Goal: Information Seeking & Learning: Find specific page/section

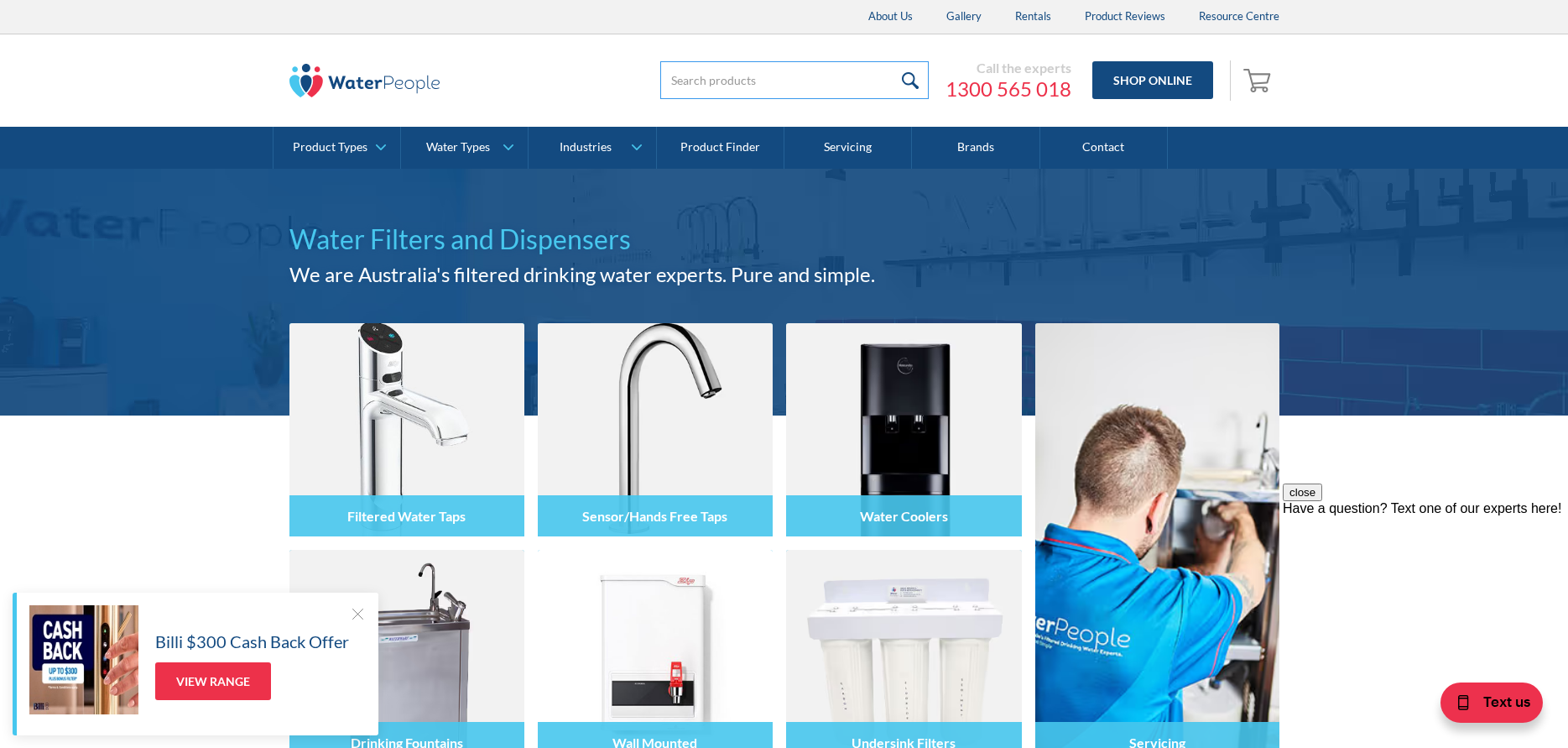
click at [836, 69] on input "search" at bounding box center [794, 80] width 268 height 38
type input "MWC"
click at [893, 61] on input "submit" at bounding box center [911, 80] width 36 height 38
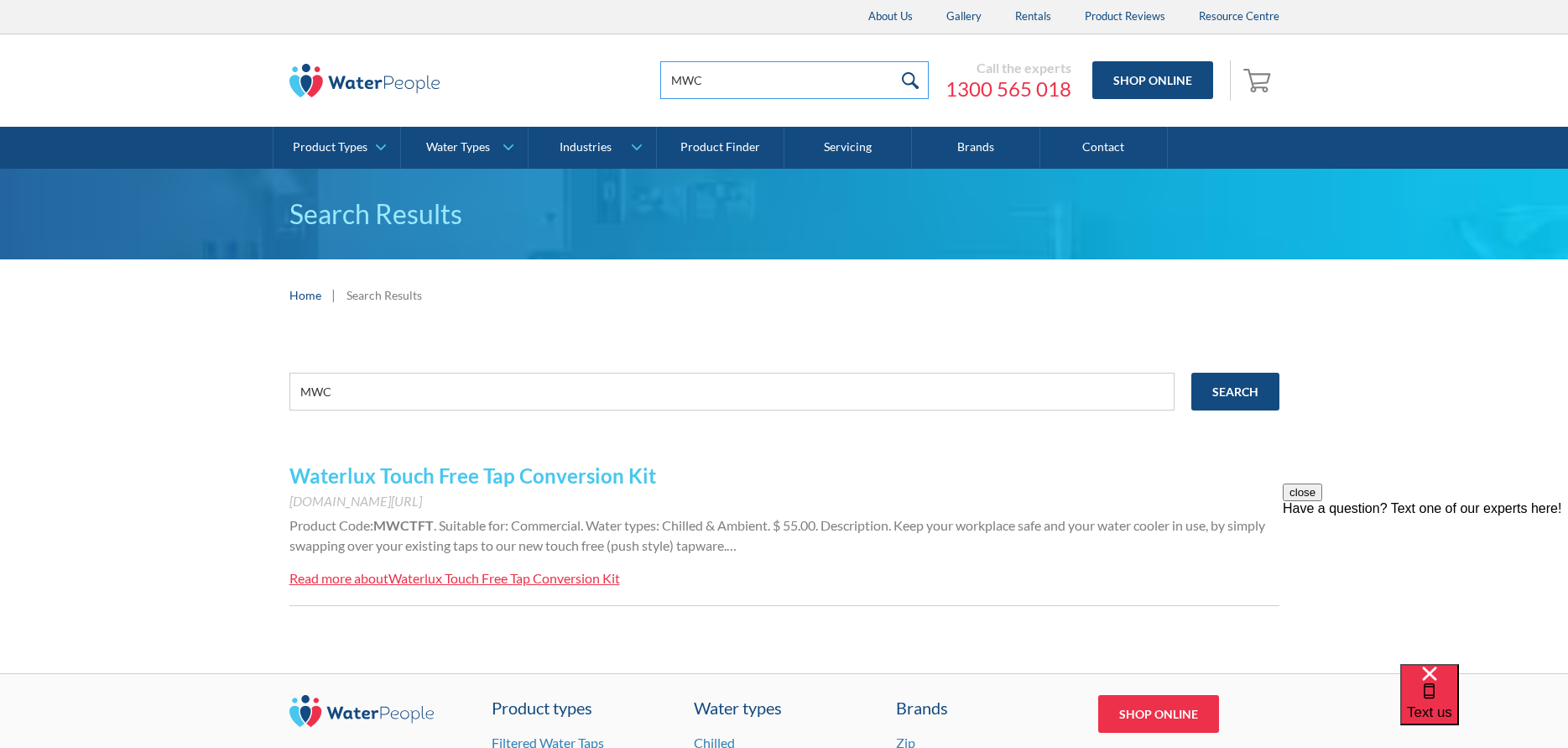
drag, startPoint x: 468, startPoint y: 68, endPoint x: 229, endPoint y: 64, distance: 239.0
click at [238, 68] on div "MWC Call the experts 1300 565 018 Shop Online 0 Your Cart Subtotal Pay with bro…" at bounding box center [784, 81] width 1534 height 92
type input "D5C"
click at [893, 61] on input "submit" at bounding box center [911, 80] width 36 height 38
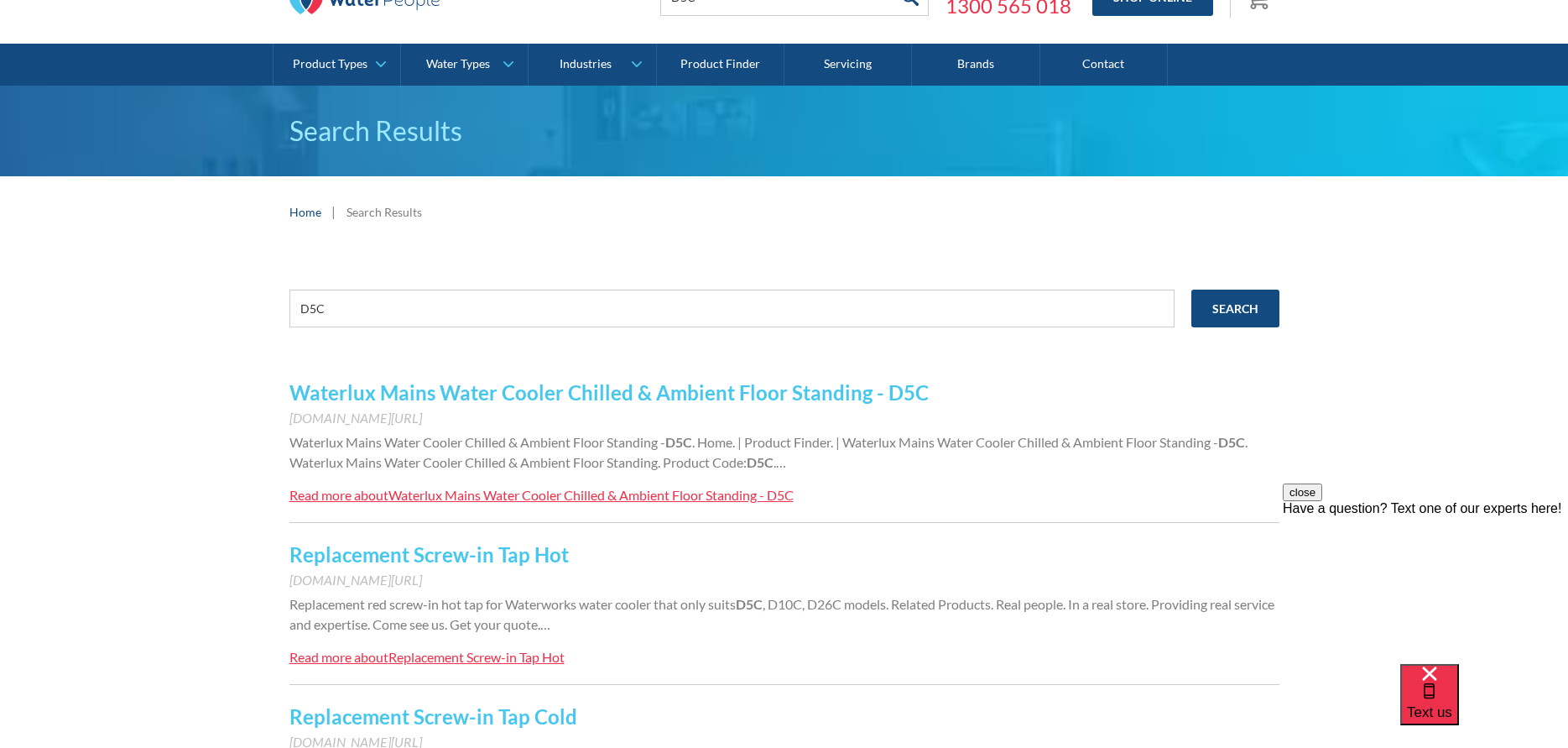
scroll to position [84, 0]
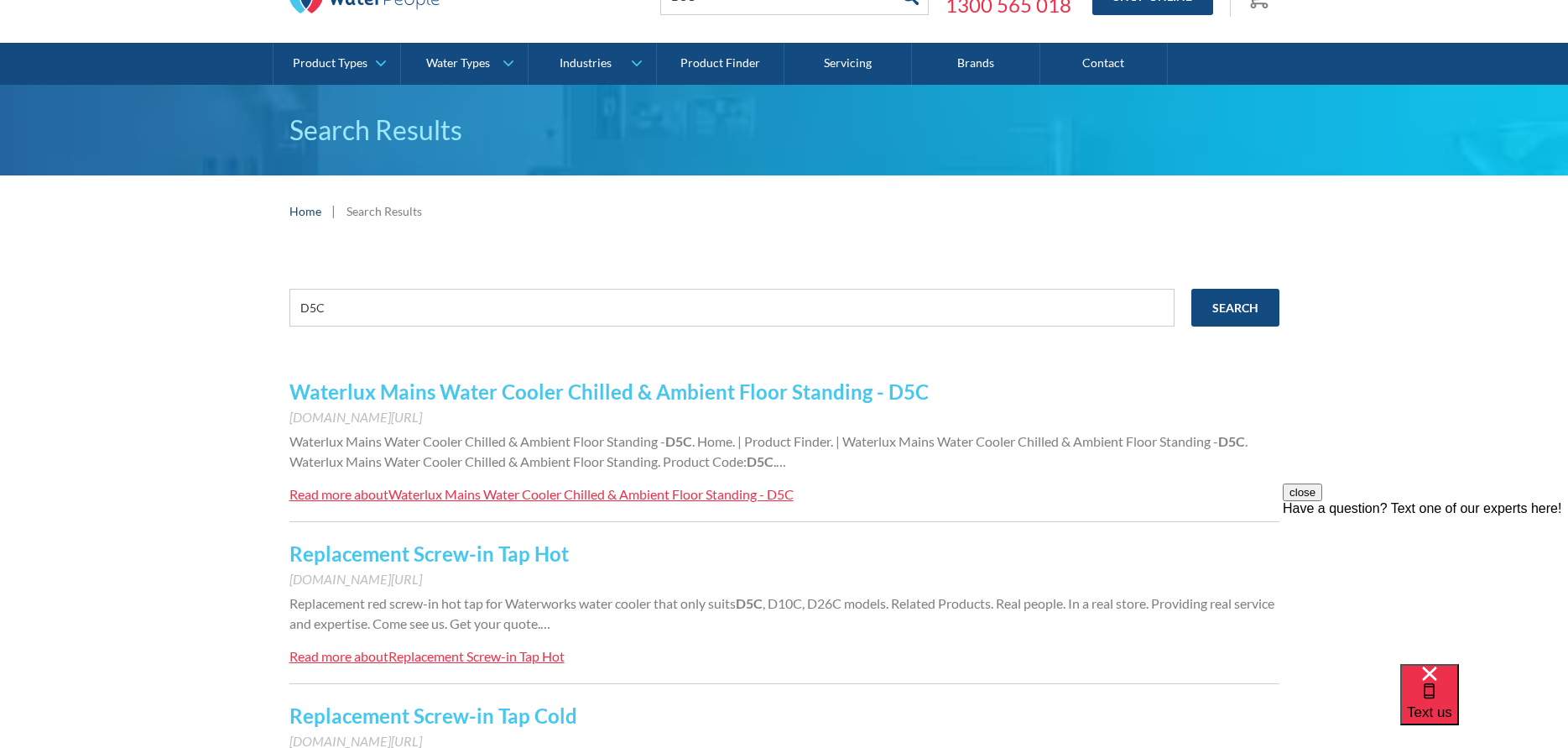
click at [664, 397] on link "Waterlux Mains Water Cooler Chilled & Ambient Floor Standing - D5C" at bounding box center [609, 391] width 640 height 24
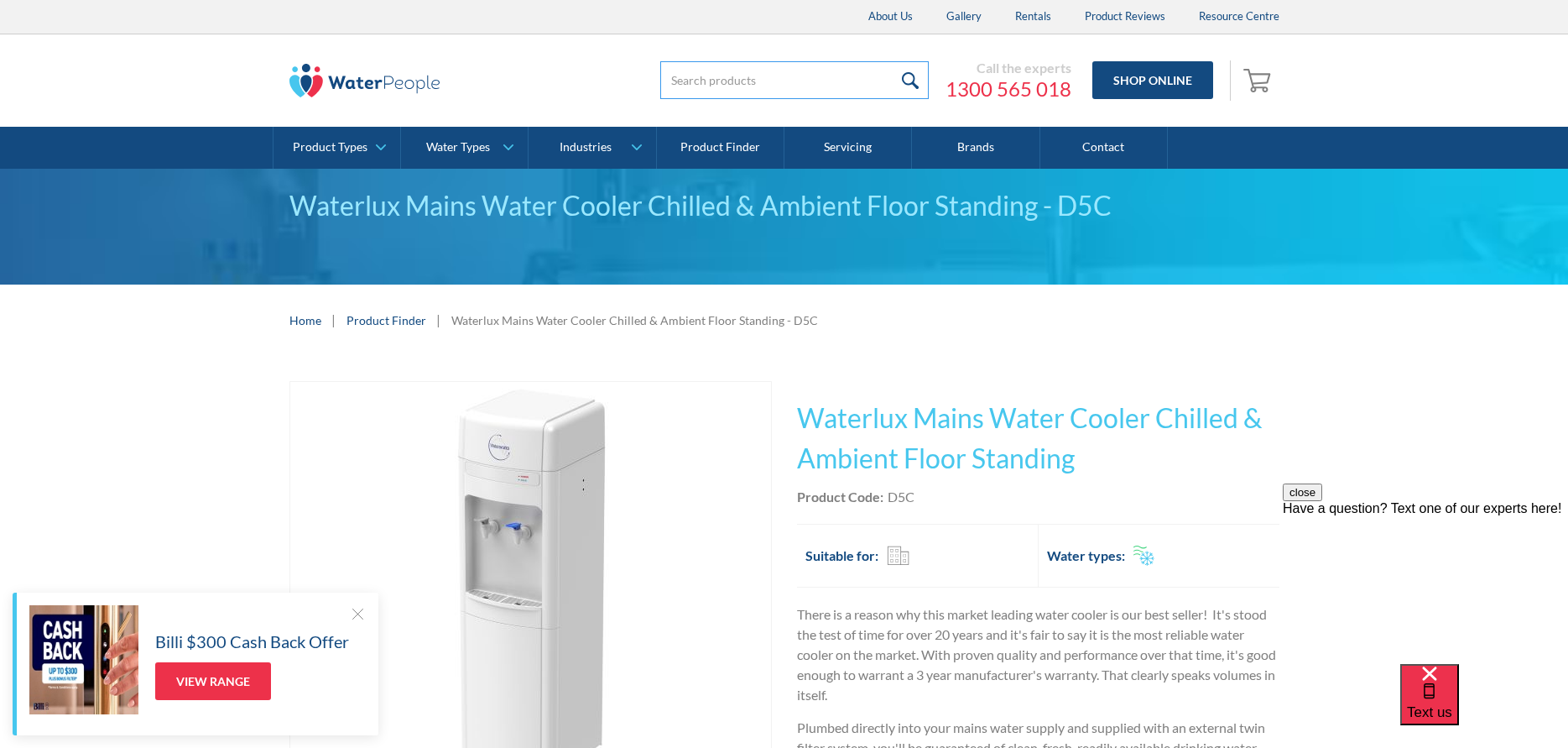
click at [738, 71] on input "search" at bounding box center [794, 80] width 268 height 38
type input "CQSF"
click at [893, 61] on input "submit" at bounding box center [911, 80] width 36 height 38
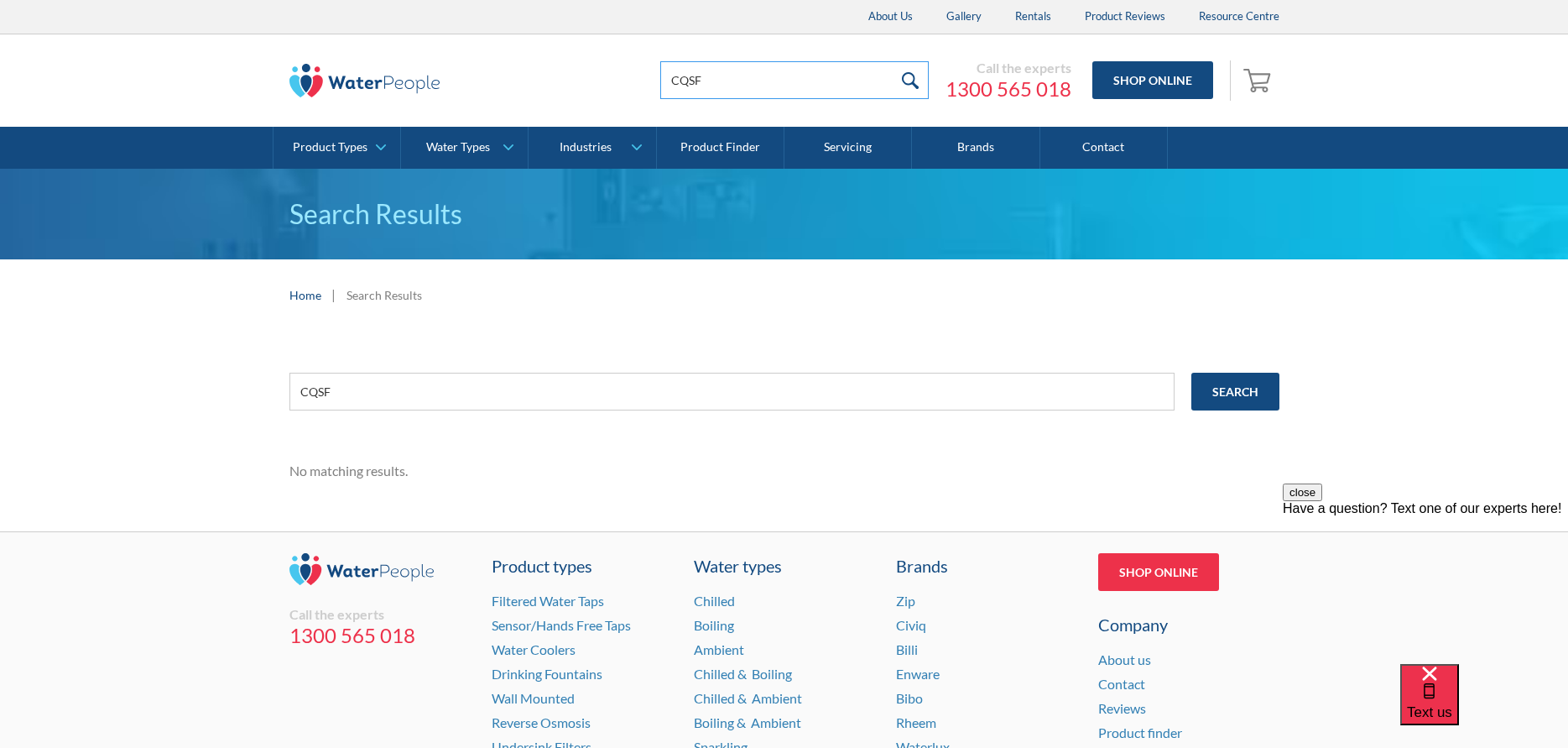
click at [745, 79] on input "CQSF" at bounding box center [794, 80] width 268 height 38
drag, startPoint x: 730, startPoint y: 75, endPoint x: 599, endPoint y: 78, distance: 131.0
click at [599, 78] on div "CQSF Call the experts 1300 565 018 Shop Online 0 Your Cart Subtotal Pay with br…" at bounding box center [784, 81] width 990 height 51
paste input "915000LCH"
type input "915000LCH"
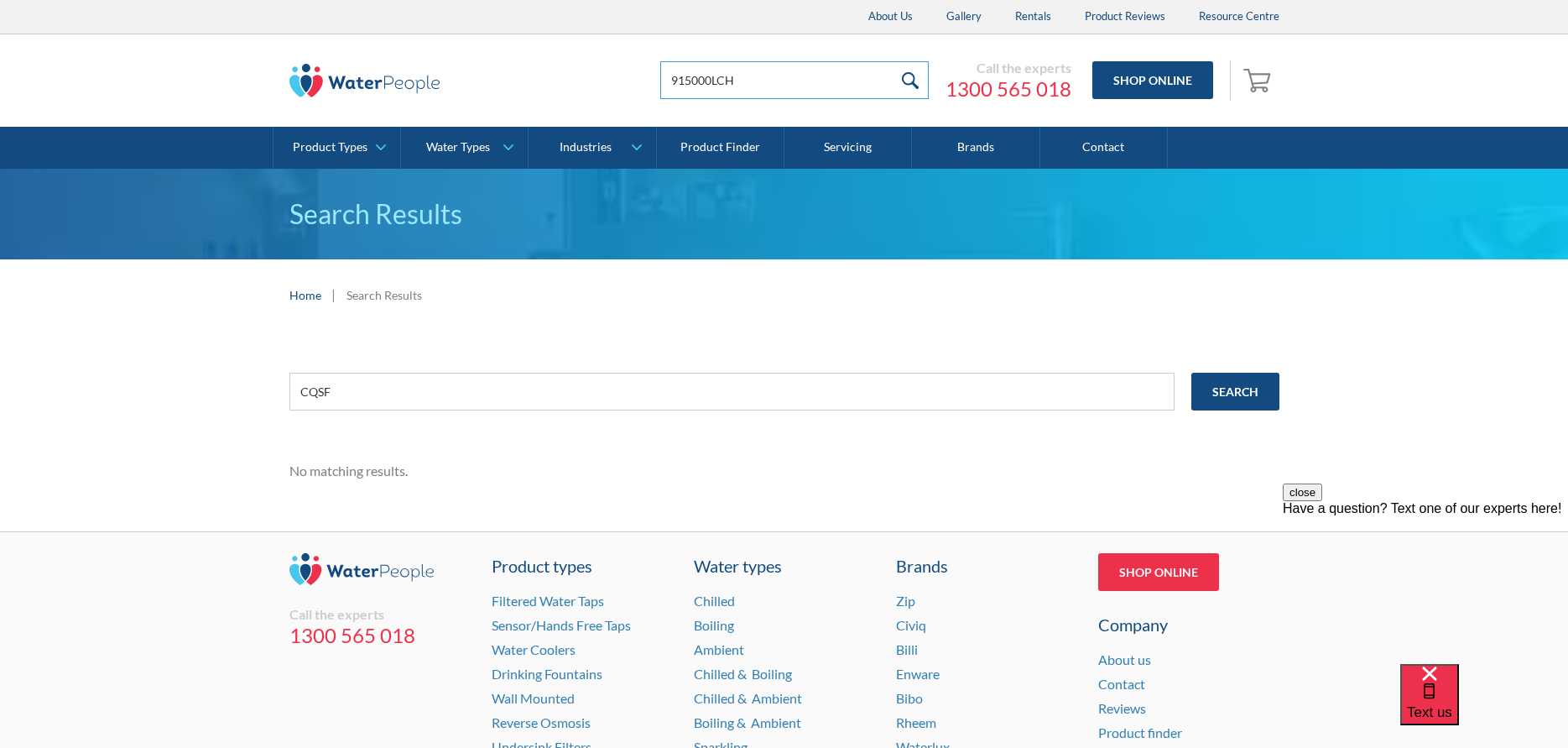
click at [893, 61] on input "submit" at bounding box center [911, 80] width 36 height 38
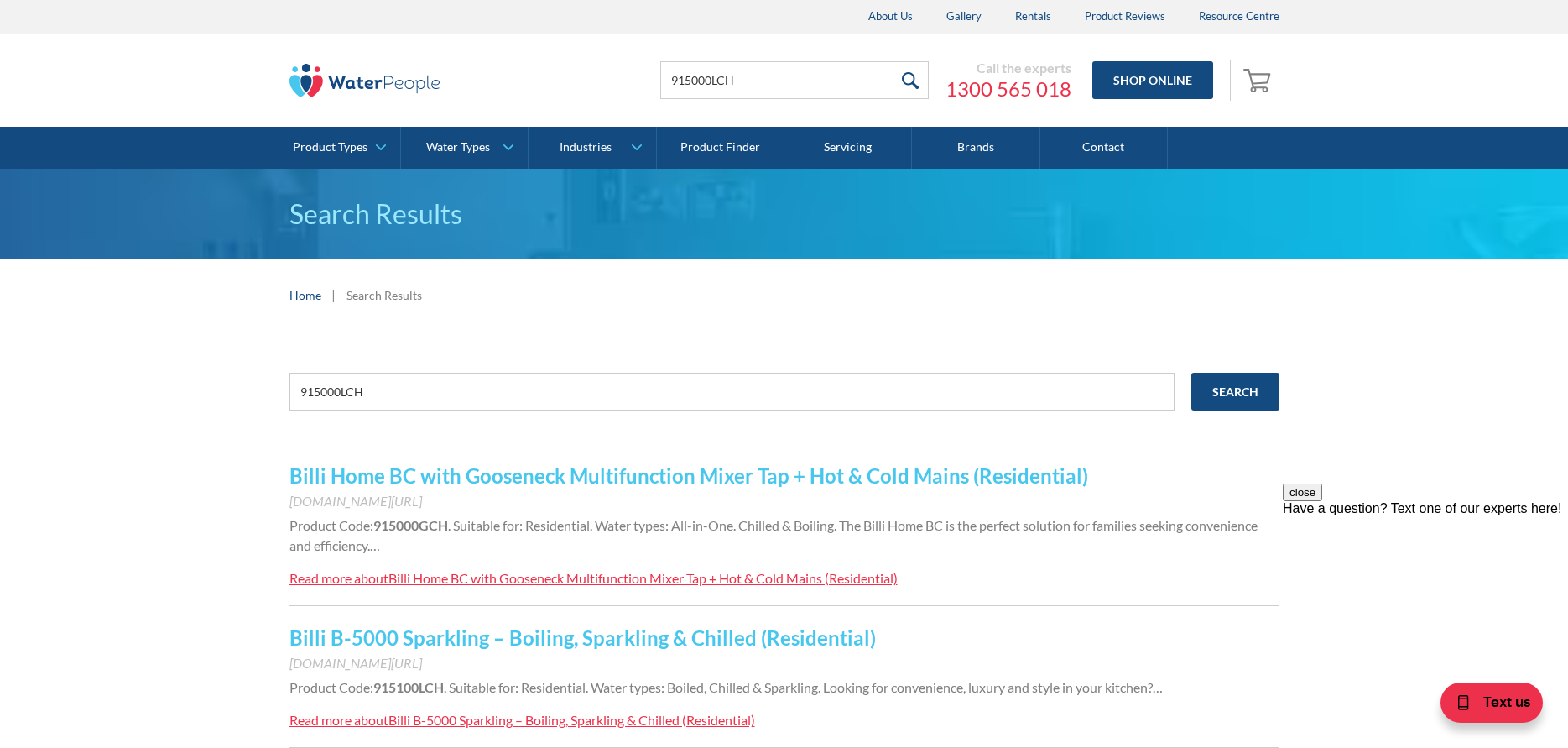
click at [518, 473] on link "Billi Home BC with Gooseneck Multifunction Mixer Tap + Hot & Cold Mains (Reside…" at bounding box center [689, 475] width 799 height 24
